Goal: Navigation & Orientation: Understand site structure

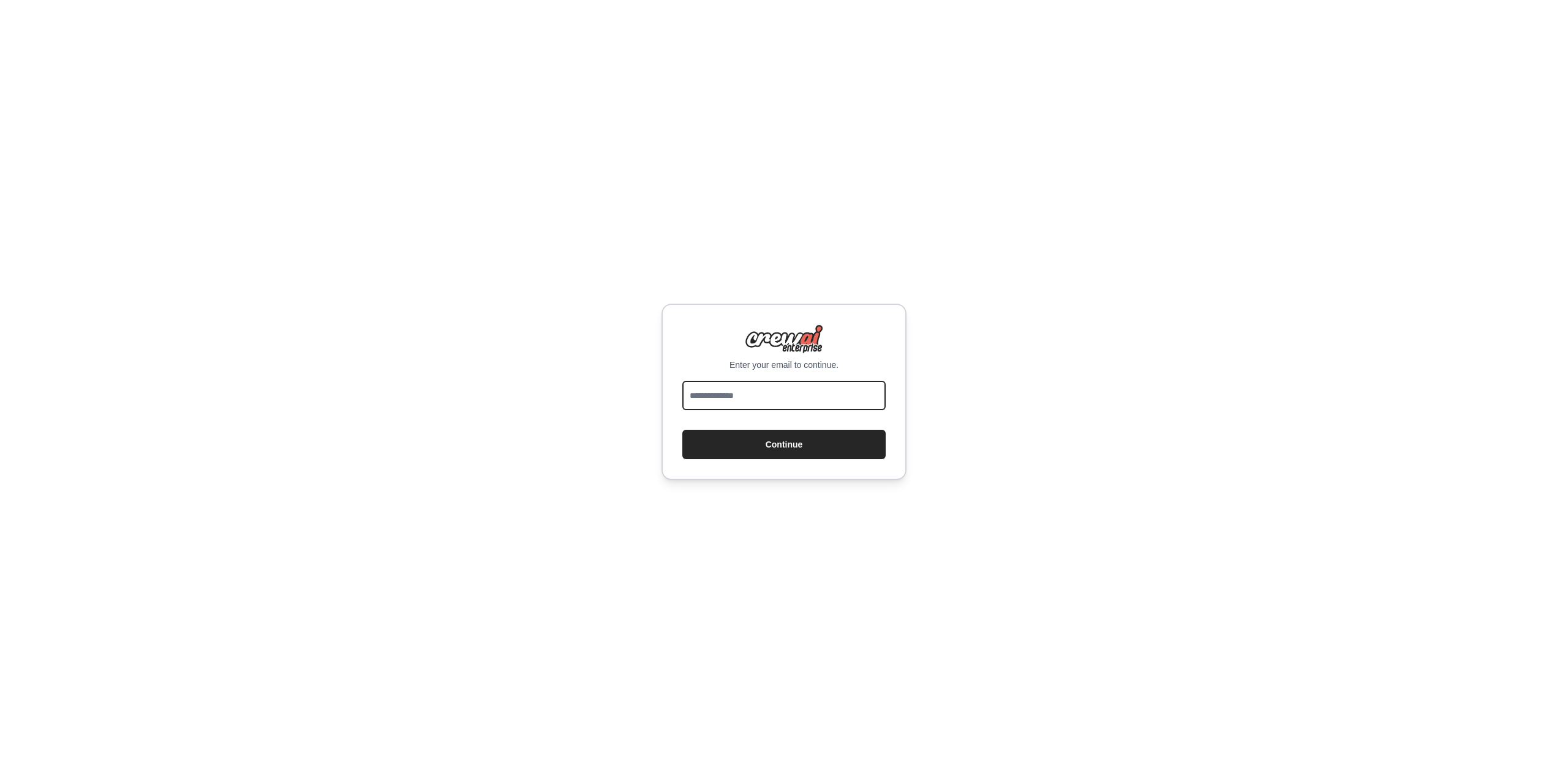
click at [801, 400] on input "email" at bounding box center [784, 395] width 204 height 29
type input "**********"
click at [799, 442] on button "Continue" at bounding box center [784, 444] width 204 height 29
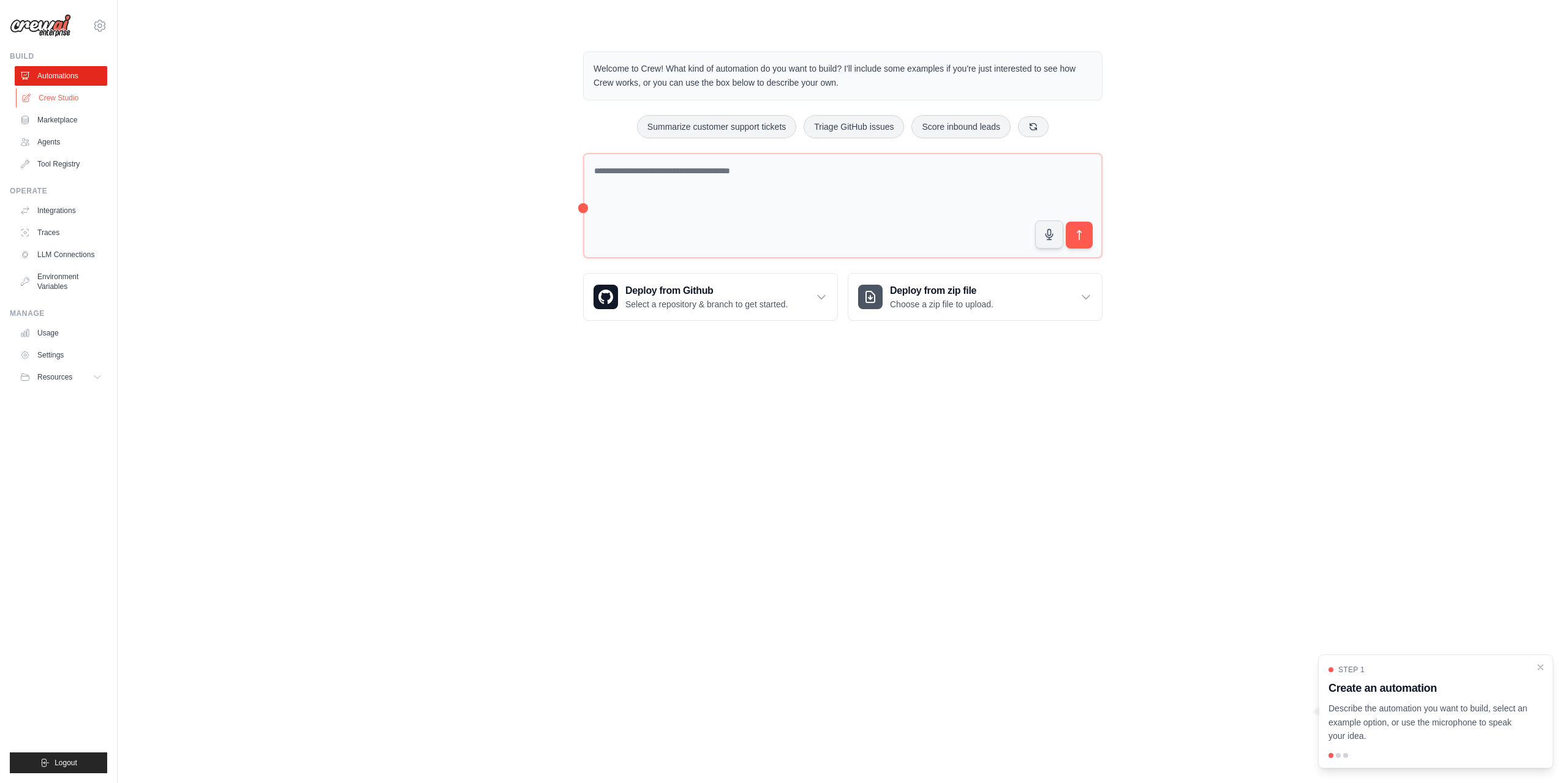
click at [82, 97] on link "Crew Studio" at bounding box center [62, 98] width 93 height 19
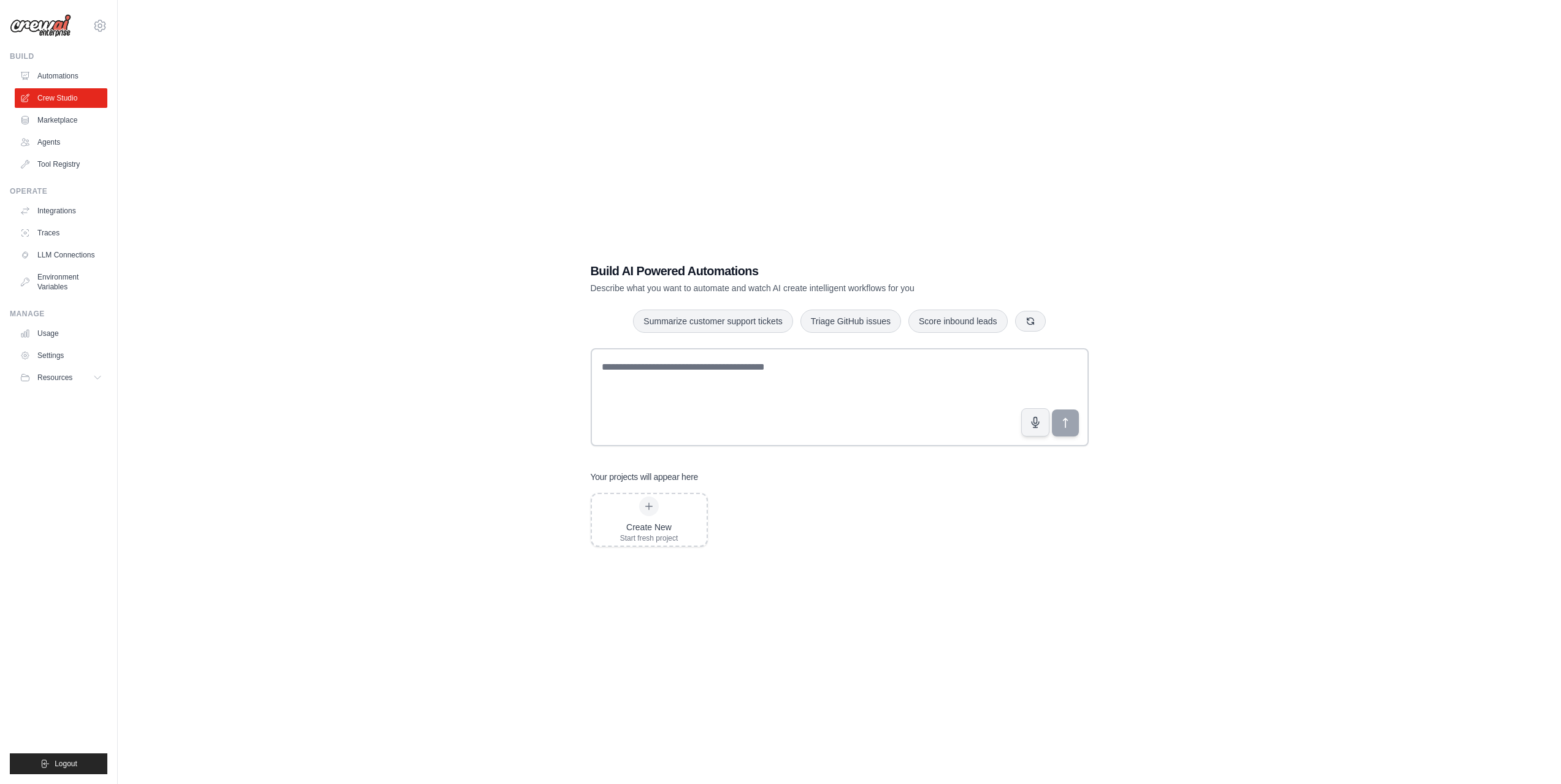
click at [77, 77] on link "Automations" at bounding box center [61, 75] width 93 height 19
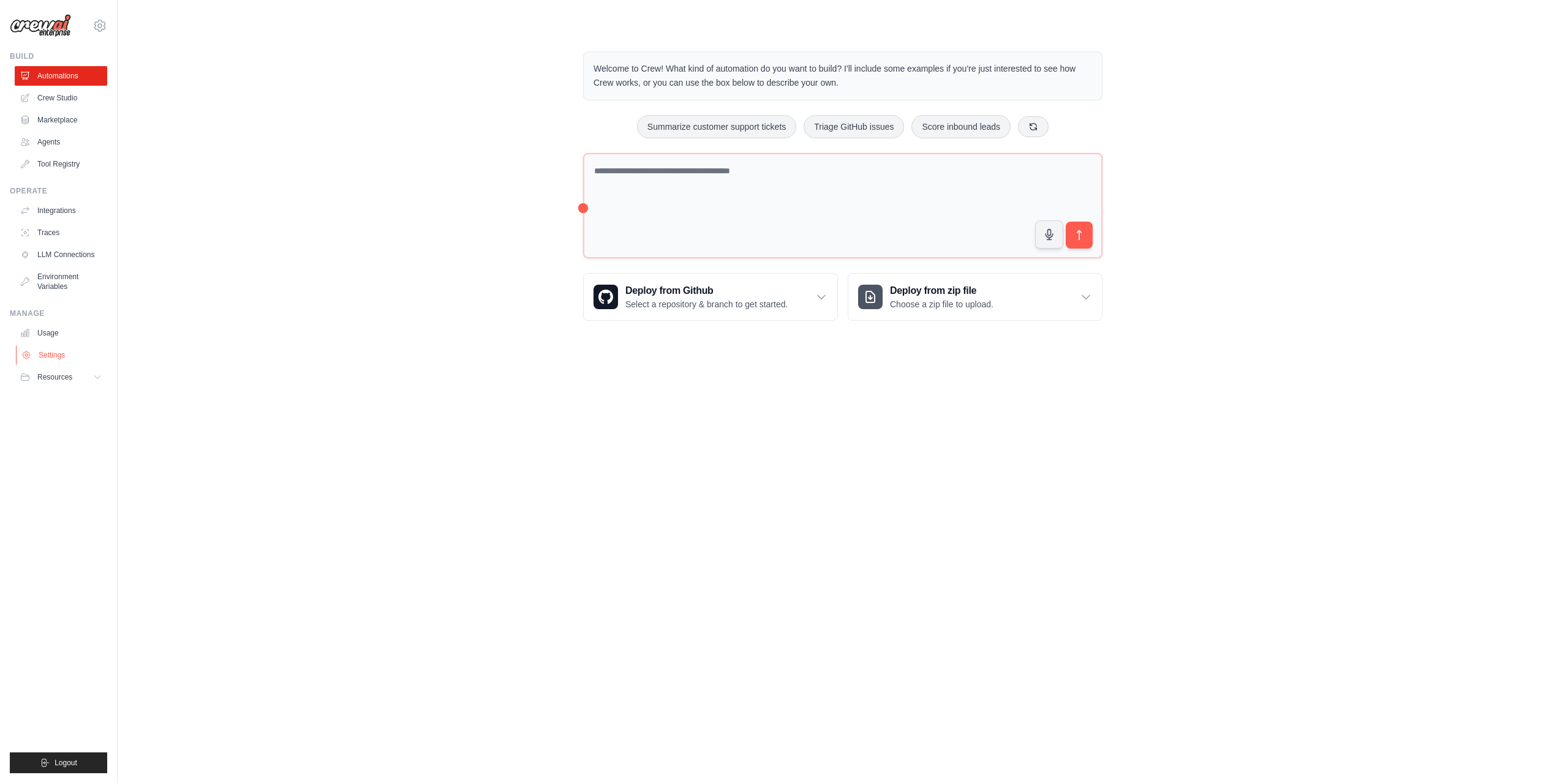
click at [70, 359] on link "Settings" at bounding box center [62, 355] width 93 height 19
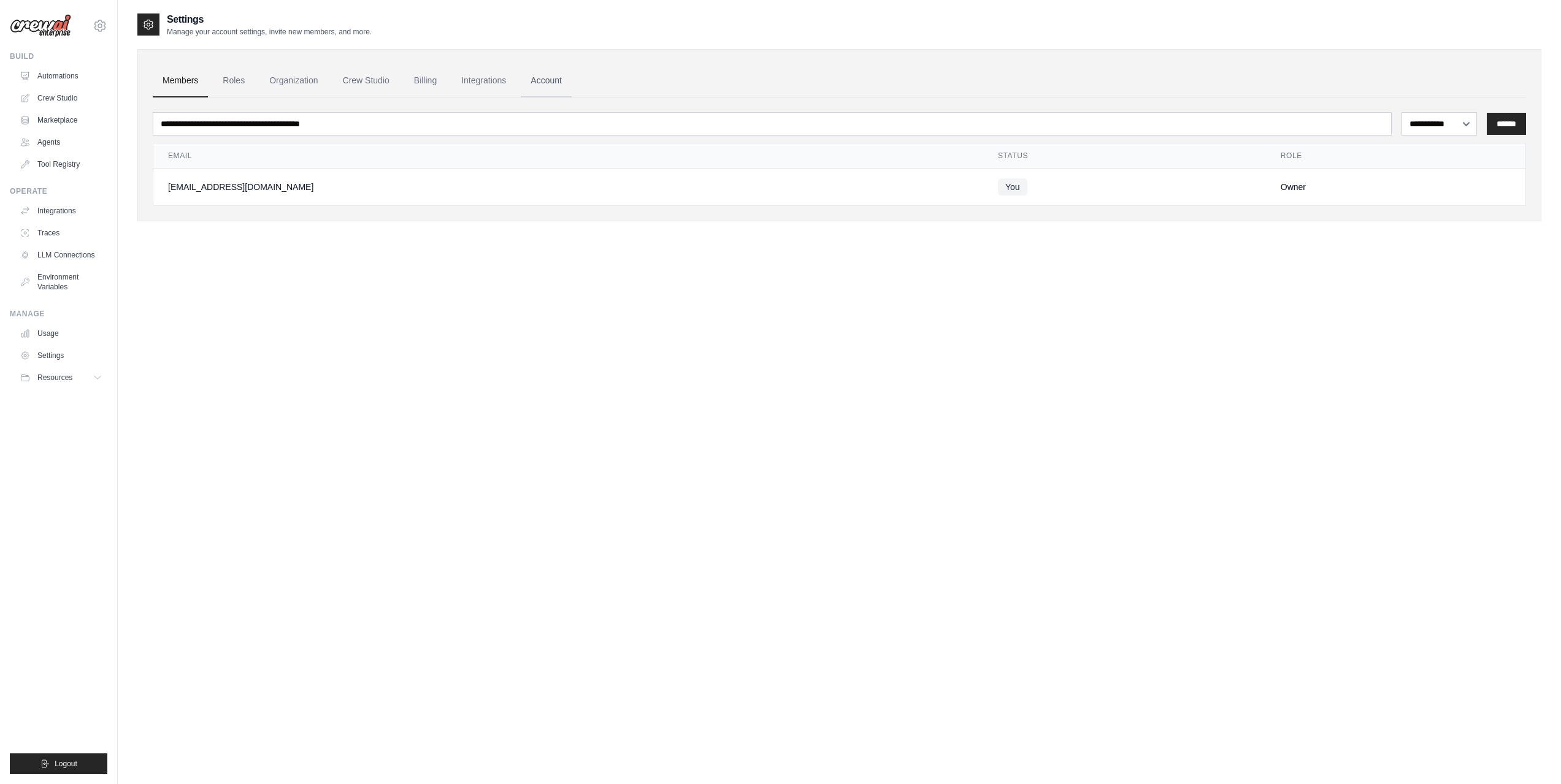
click at [568, 84] on link "Account" at bounding box center [546, 80] width 51 height 33
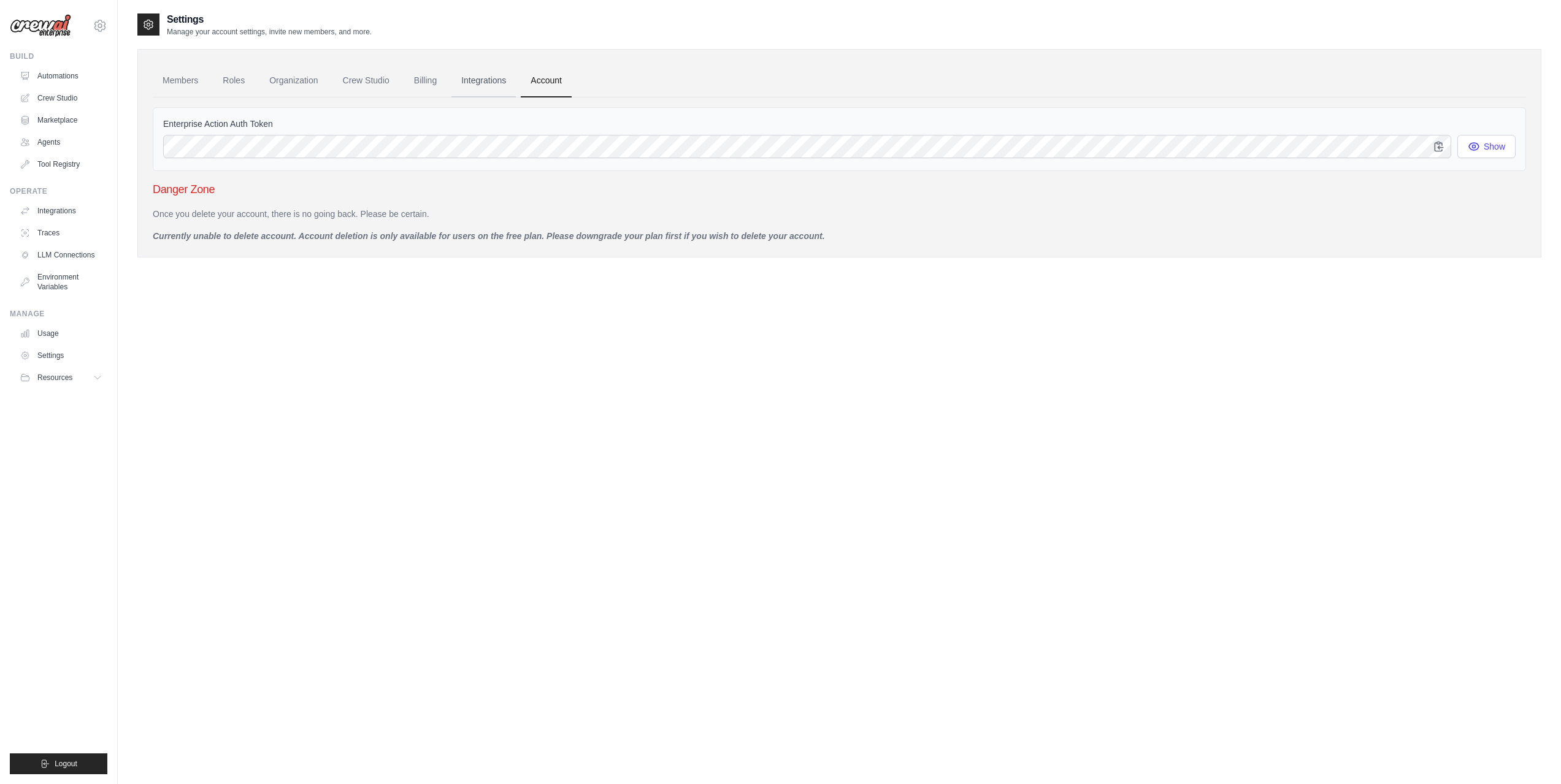
click at [492, 80] on link "Integrations" at bounding box center [483, 80] width 64 height 33
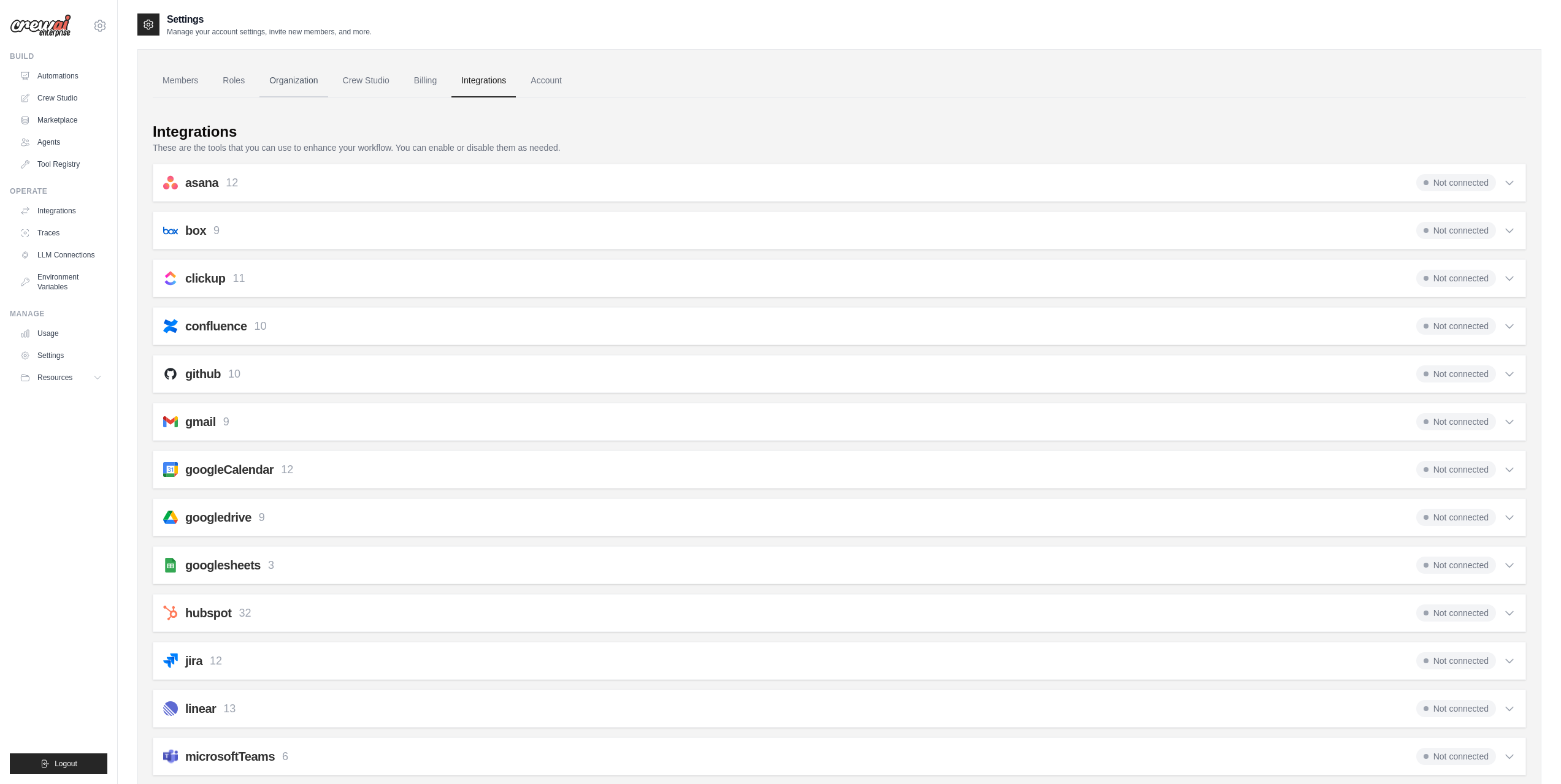
click at [286, 83] on link "Organization" at bounding box center [293, 80] width 68 height 33
click at [233, 77] on link "Roles" at bounding box center [233, 80] width 42 height 33
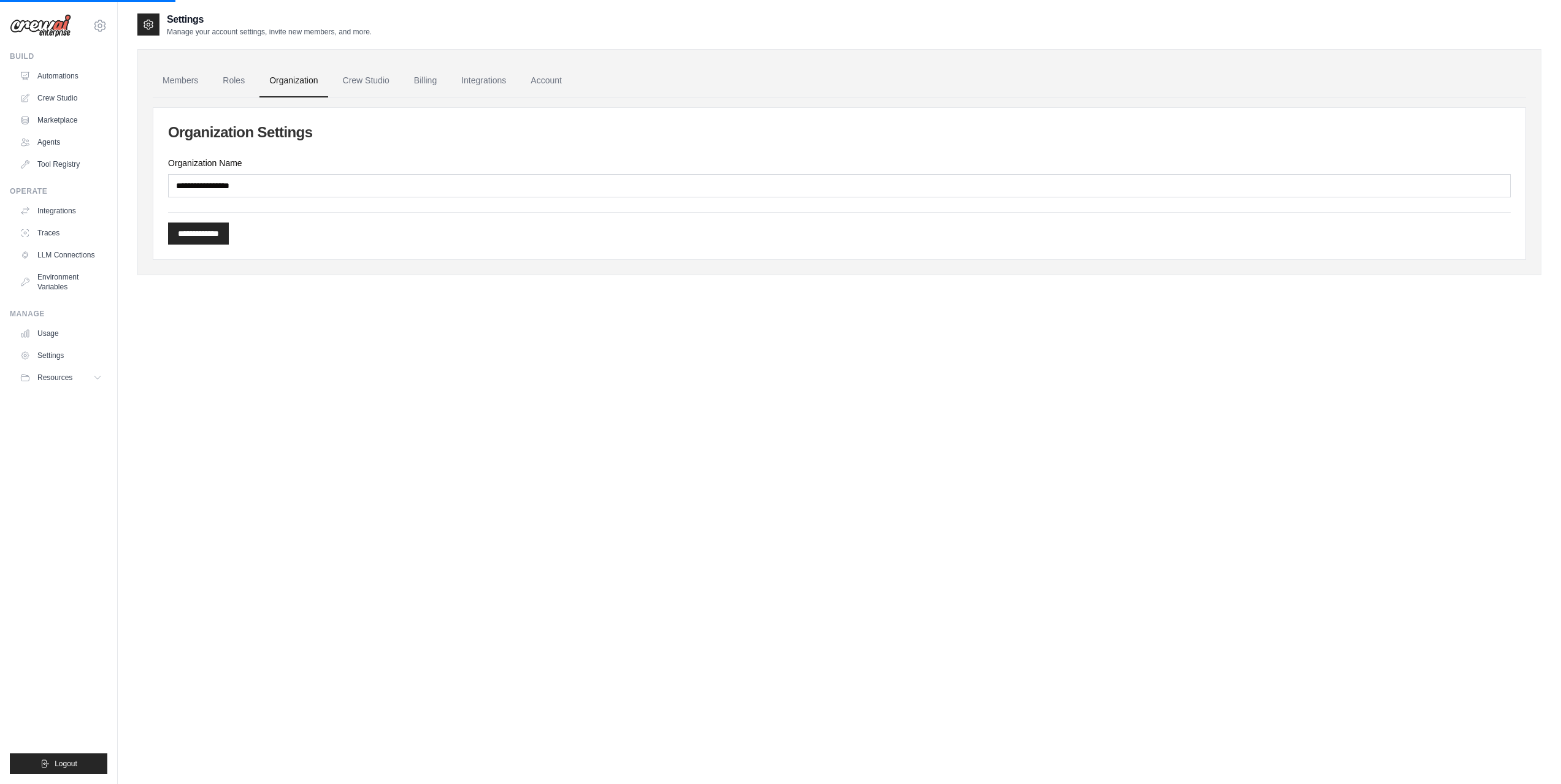
click at [159, 76] on link "Members" at bounding box center [180, 80] width 55 height 33
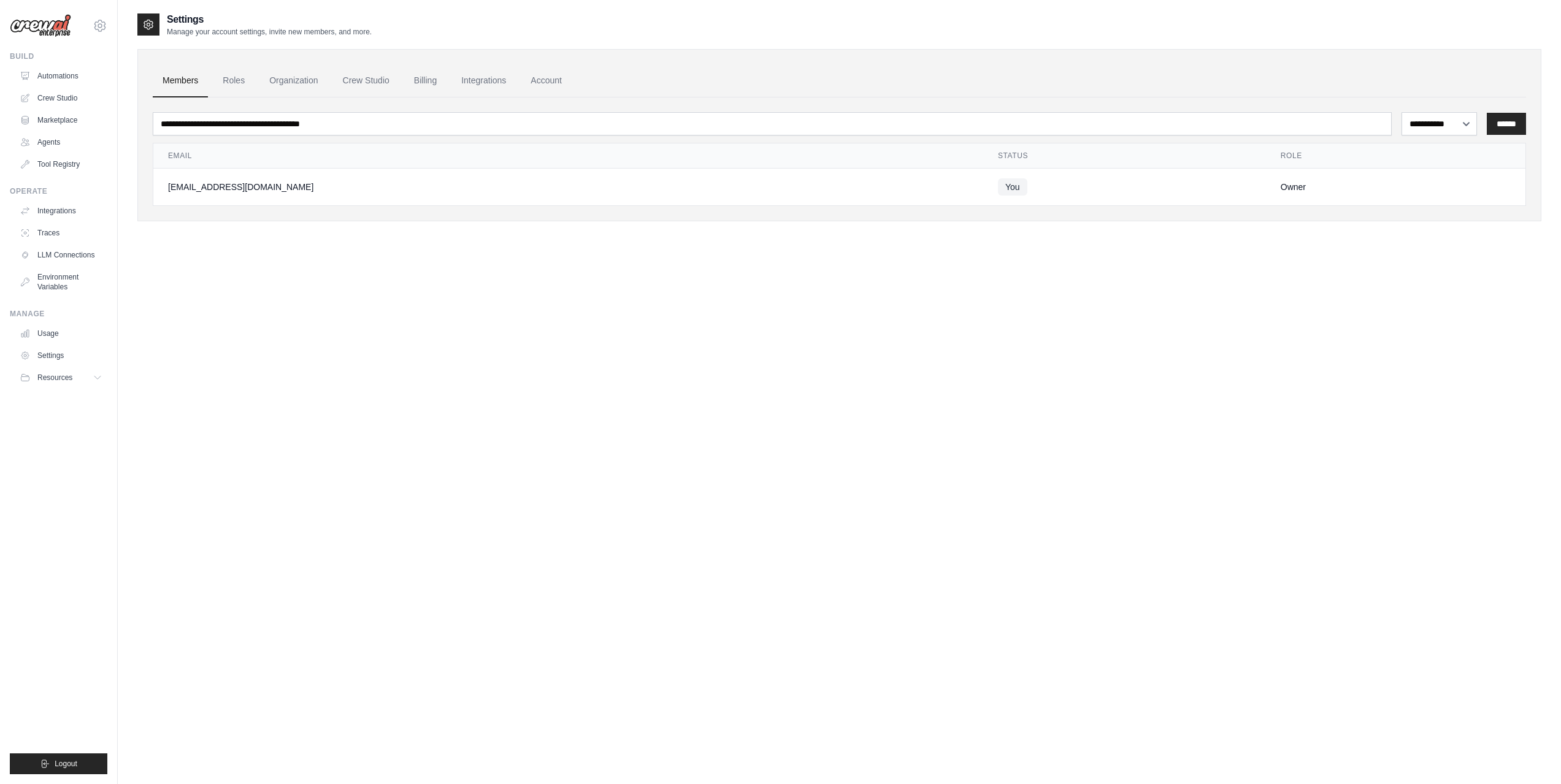
click at [151, 25] on icon at bounding box center [148, 25] width 12 height 12
click at [74, 380] on button "Resources" at bounding box center [62, 377] width 93 height 19
click at [75, 84] on link "Automations" at bounding box center [62, 75] width 93 height 19
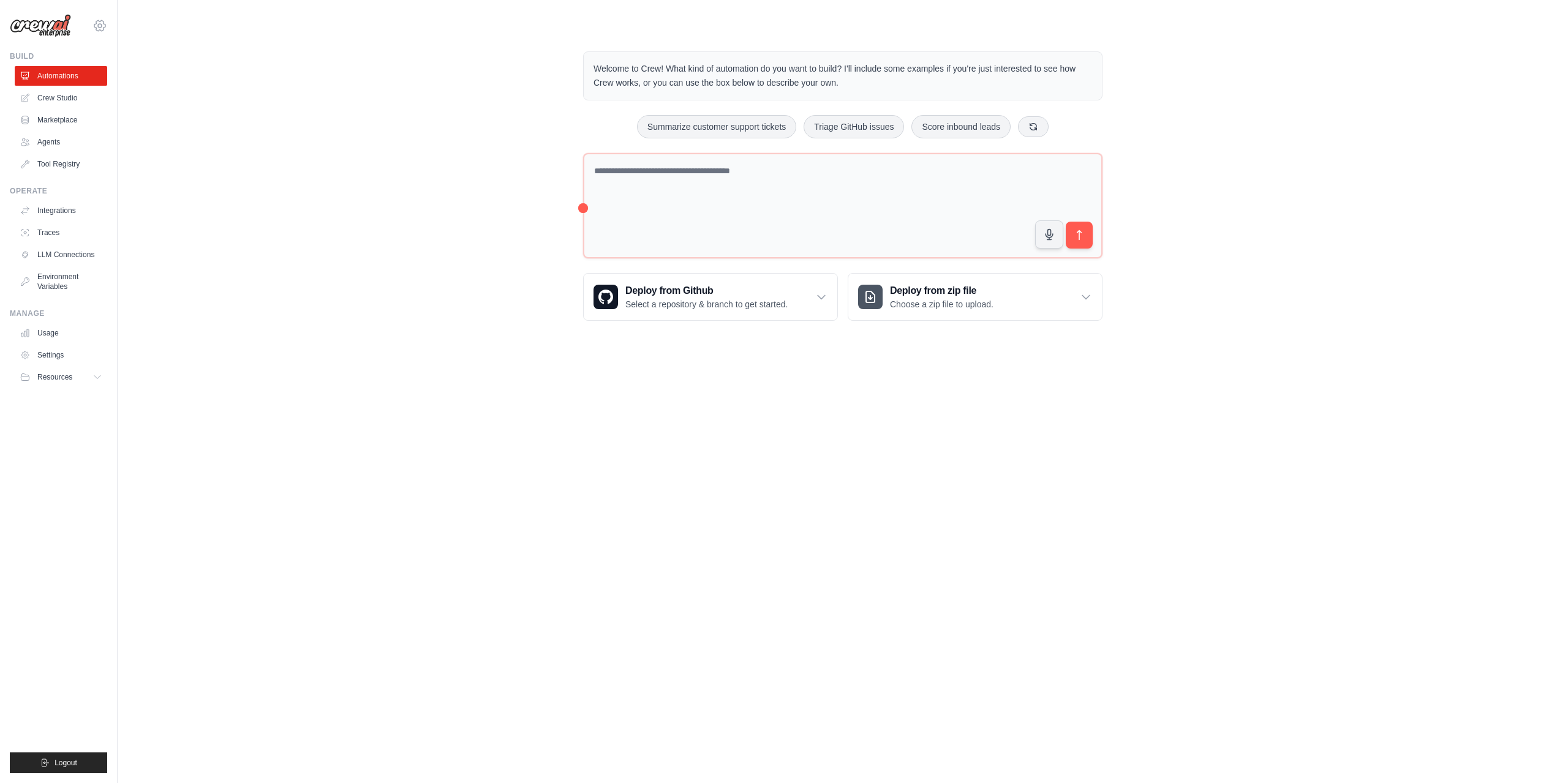
click at [100, 26] on icon at bounding box center [100, 26] width 15 height 15
click at [83, 84] on link "Settings" at bounding box center [100, 82] width 108 height 22
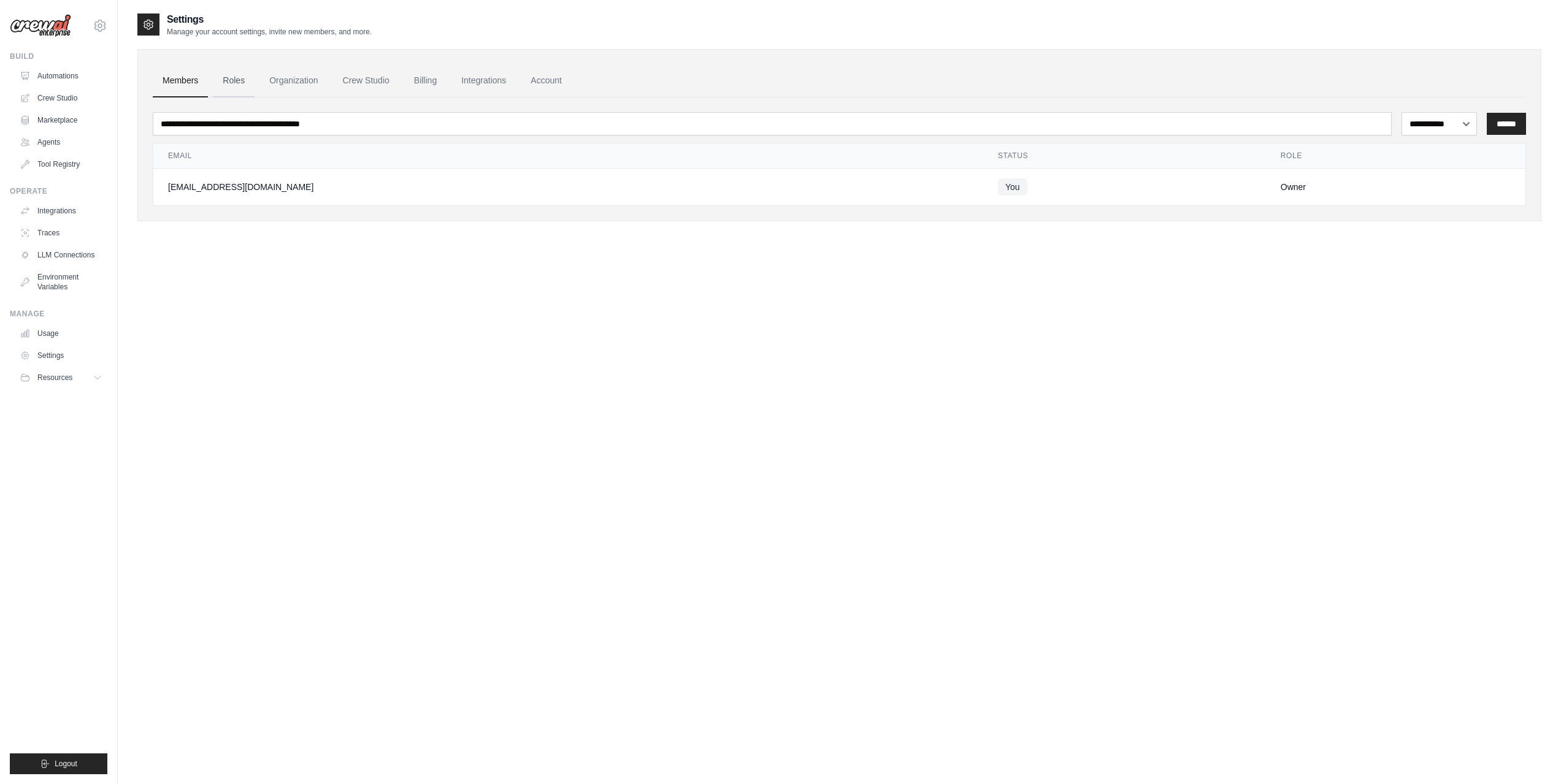
click at [216, 77] on link "Roles" at bounding box center [233, 80] width 42 height 33
click at [250, 82] on link "Roles" at bounding box center [233, 80] width 42 height 33
click at [231, 84] on link "Roles" at bounding box center [233, 80] width 42 height 33
click at [282, 80] on link "Organization" at bounding box center [293, 80] width 68 height 33
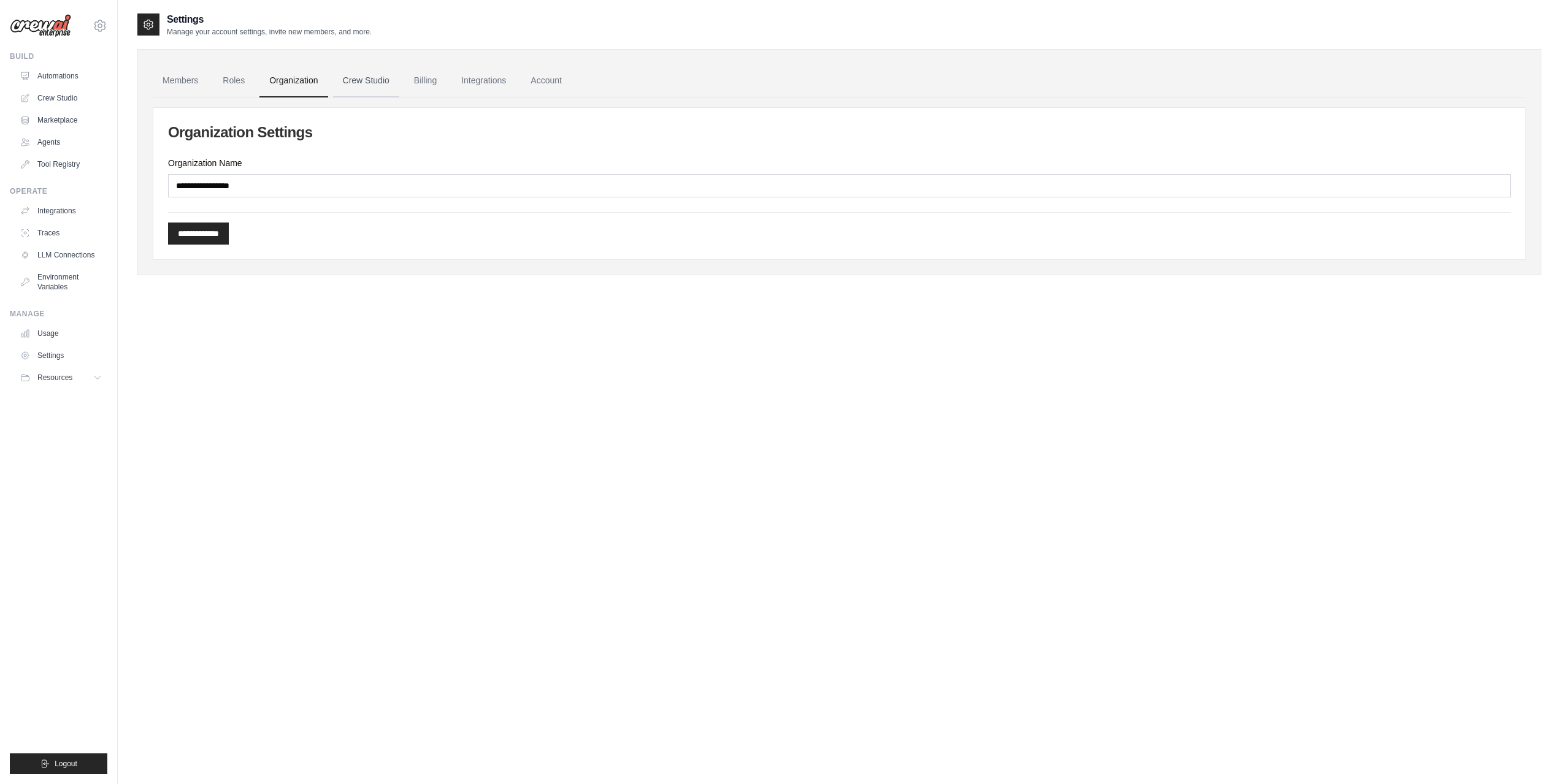
click at [373, 91] on link "Crew Studio" at bounding box center [366, 80] width 66 height 33
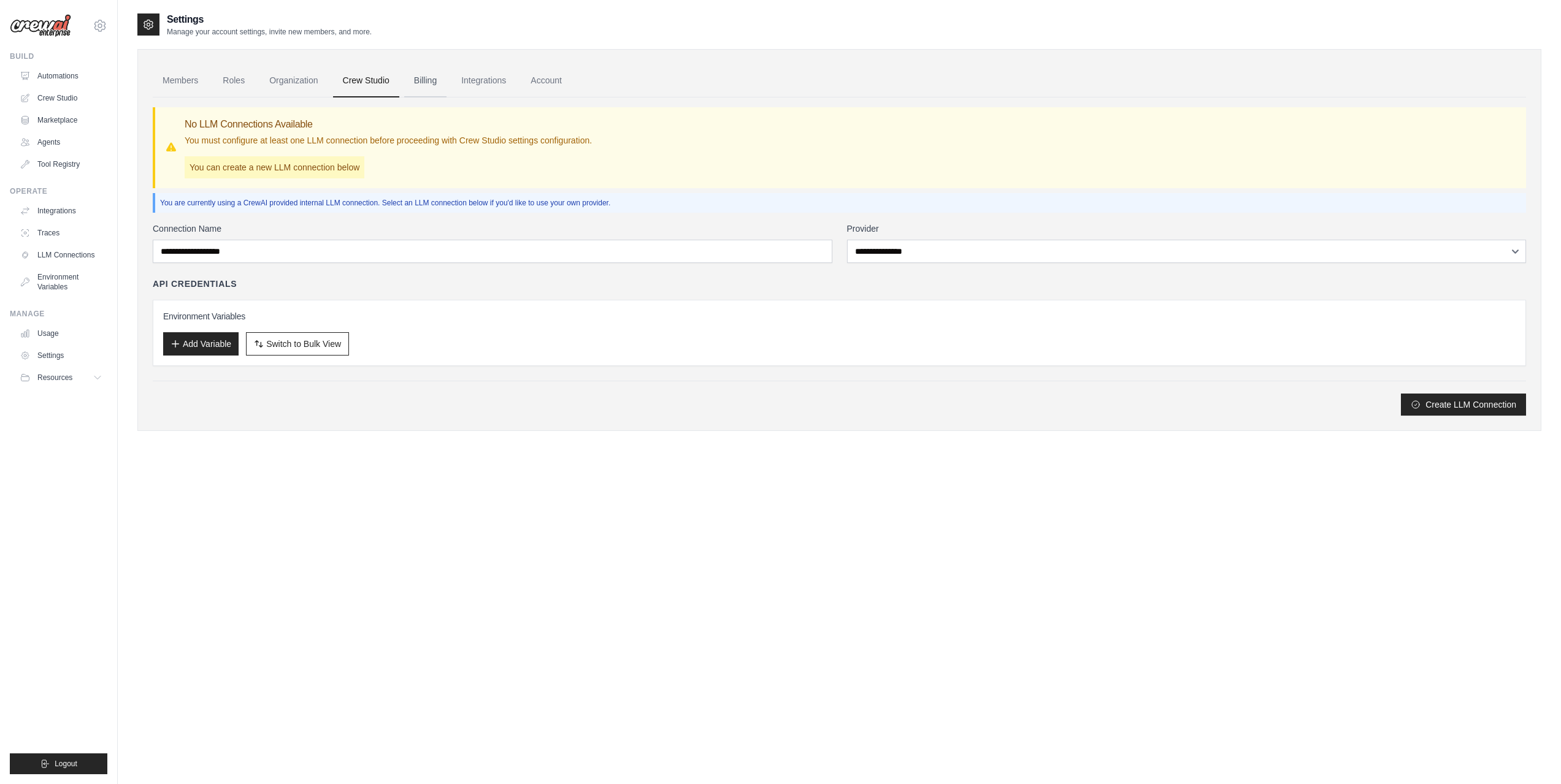
drag, startPoint x: 0, startPoint y: 0, endPoint x: 436, endPoint y: 80, distance: 443.3
click at [436, 80] on link "Billing" at bounding box center [425, 80] width 42 height 33
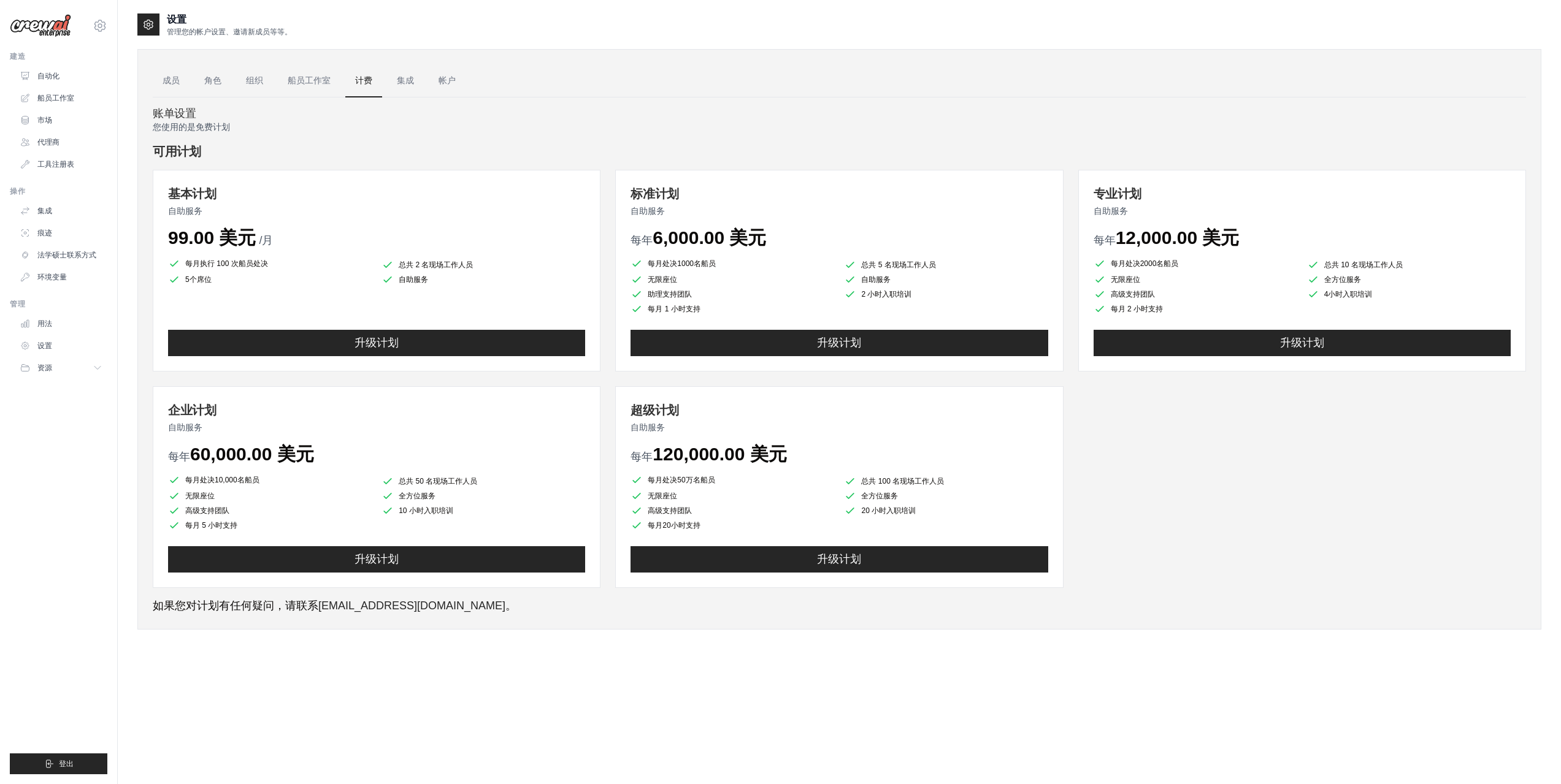
click at [816, 110] on h4 "账单设置" at bounding box center [839, 114] width 1373 height 14
click at [93, 374] on button "资源" at bounding box center [62, 368] width 93 height 19
click at [61, 227] on link "痕迹" at bounding box center [62, 232] width 93 height 19
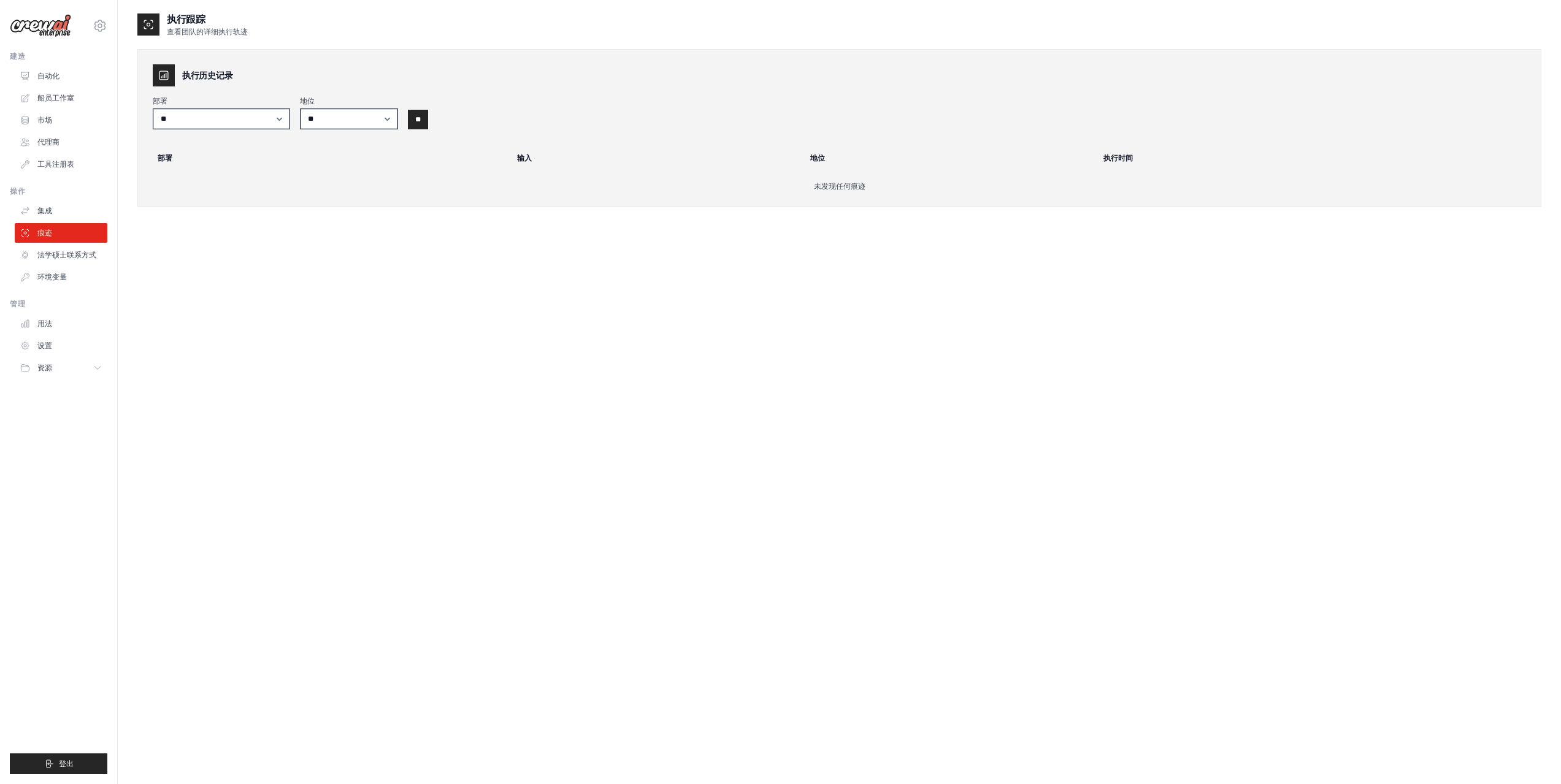
click at [74, 213] on link "集成" at bounding box center [61, 211] width 93 height 19
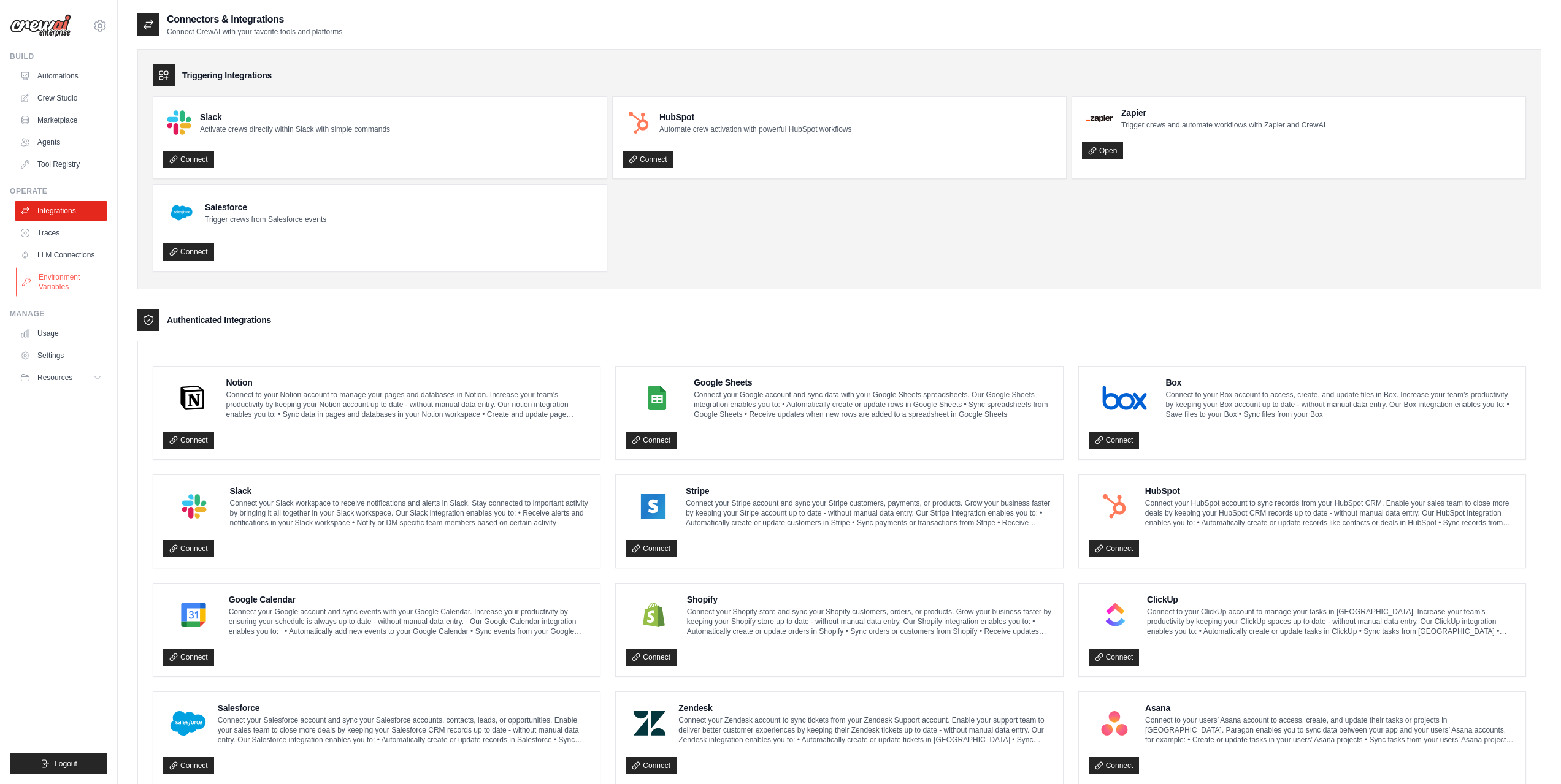
click at [54, 291] on link "Environment Variables" at bounding box center [62, 282] width 93 height 29
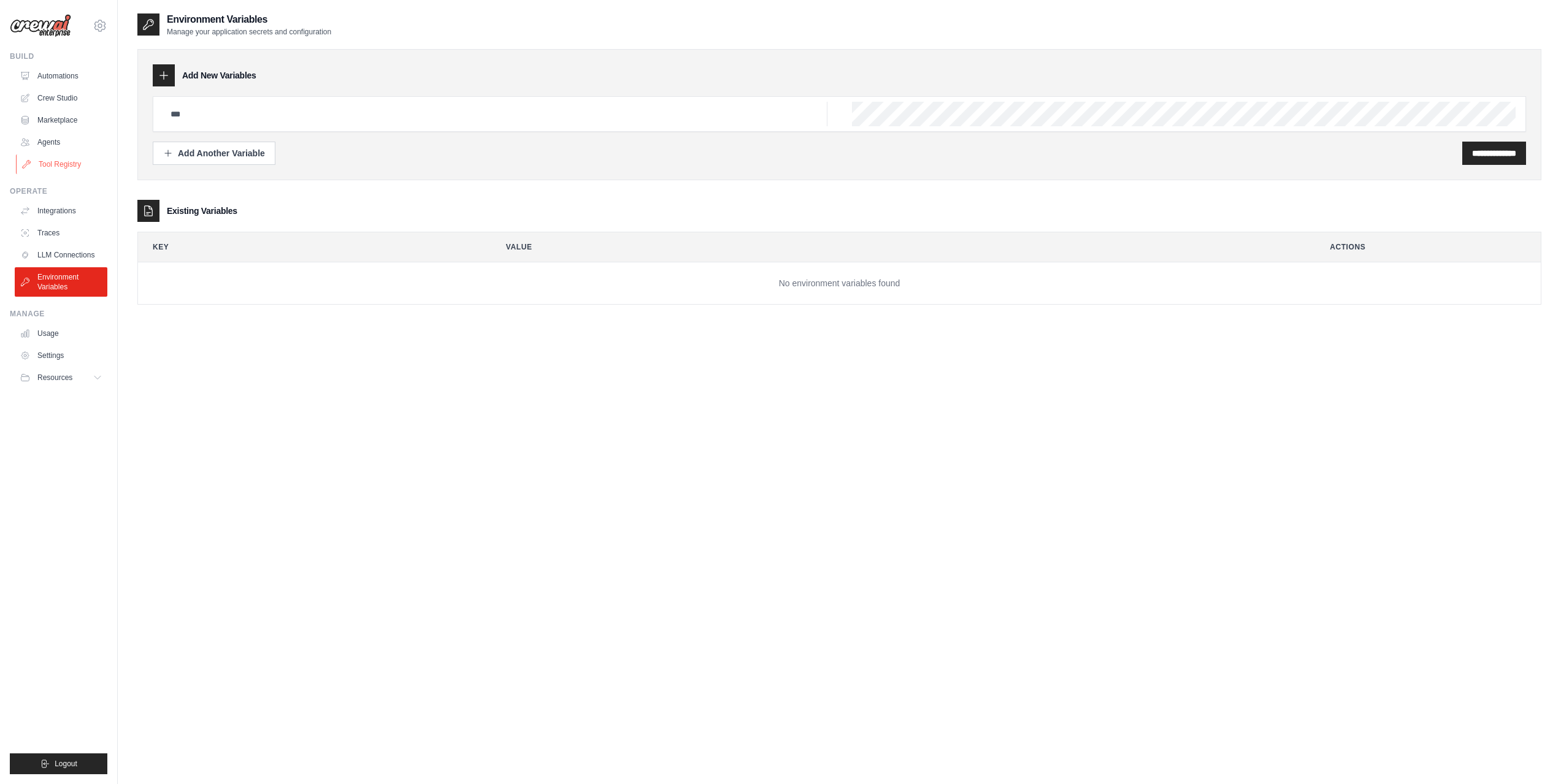
click at [74, 168] on link "Tool Registry" at bounding box center [62, 164] width 93 height 19
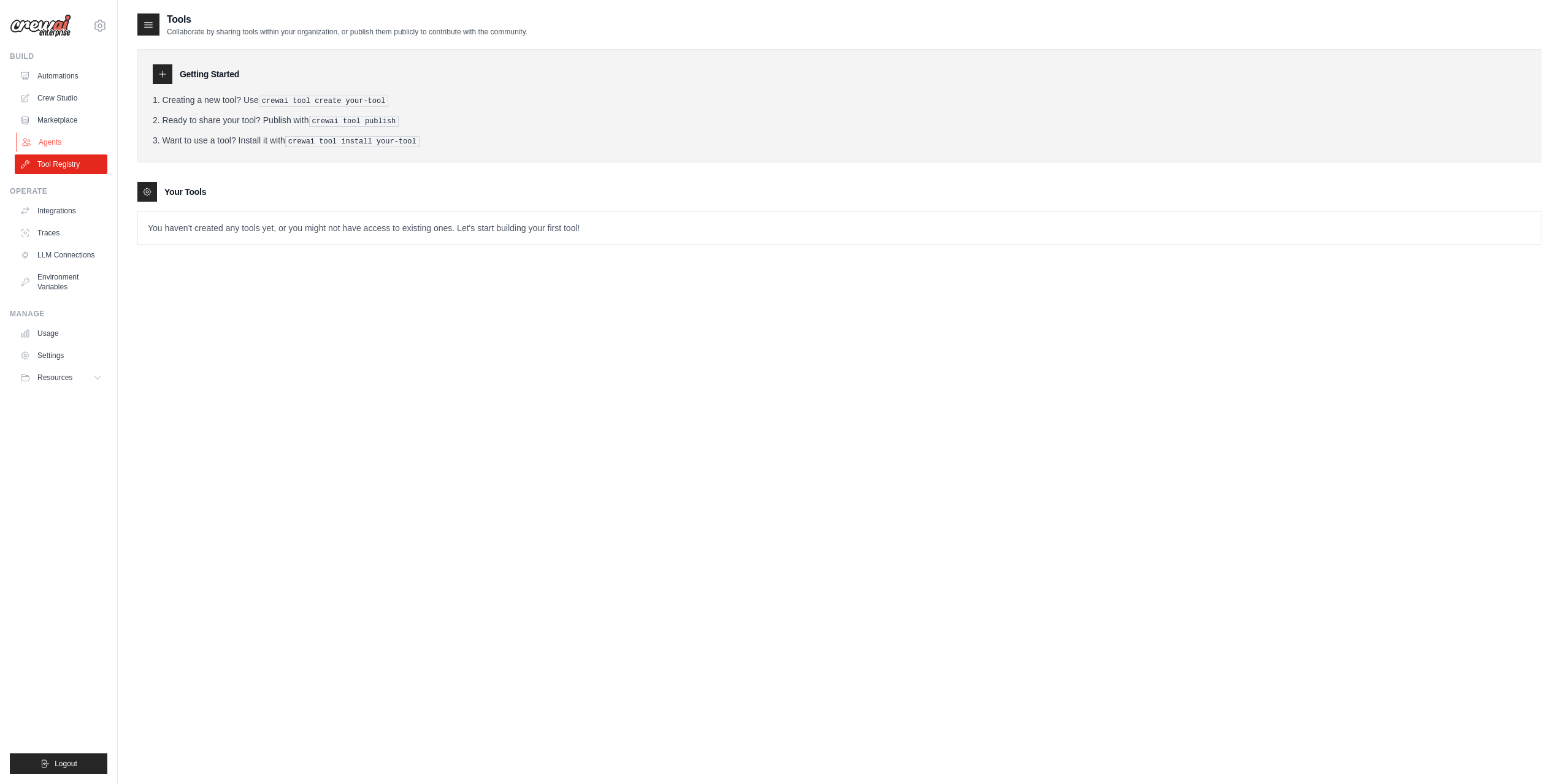
click at [66, 139] on link "Agents" at bounding box center [62, 141] width 93 height 19
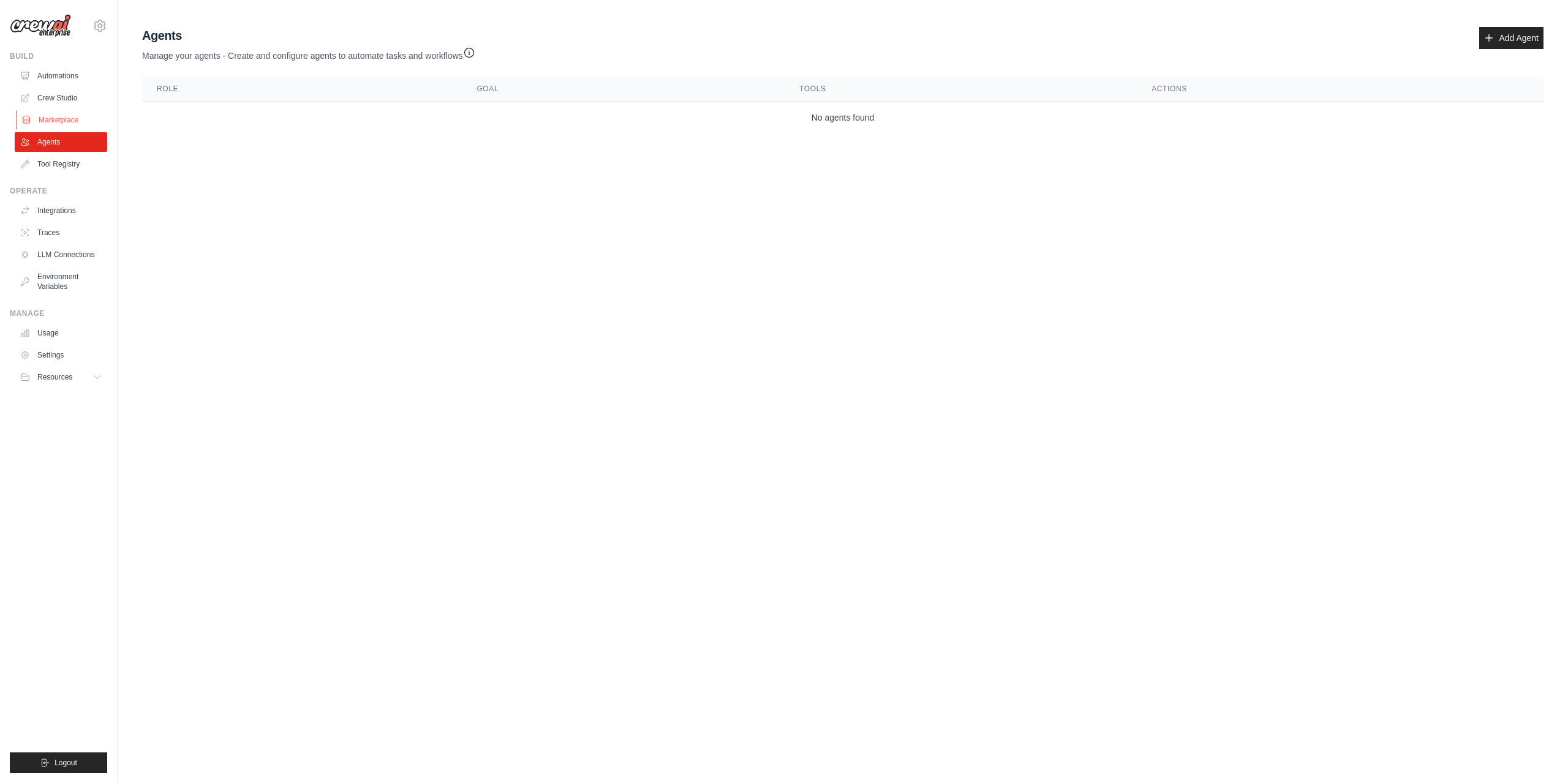
click at [43, 117] on link "Marketplace" at bounding box center [62, 120] width 93 height 19
